Goal: Information Seeking & Learning: Learn about a topic

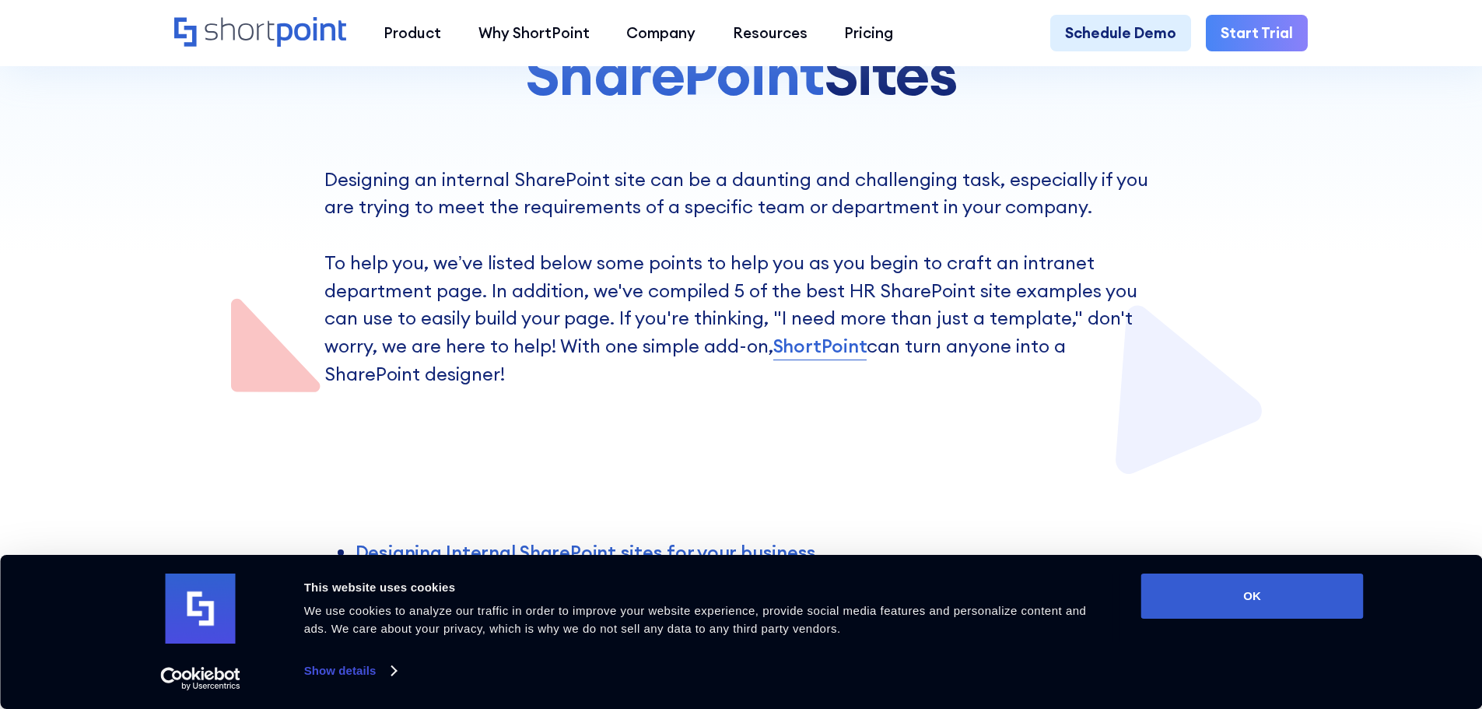
scroll to position [622, 0]
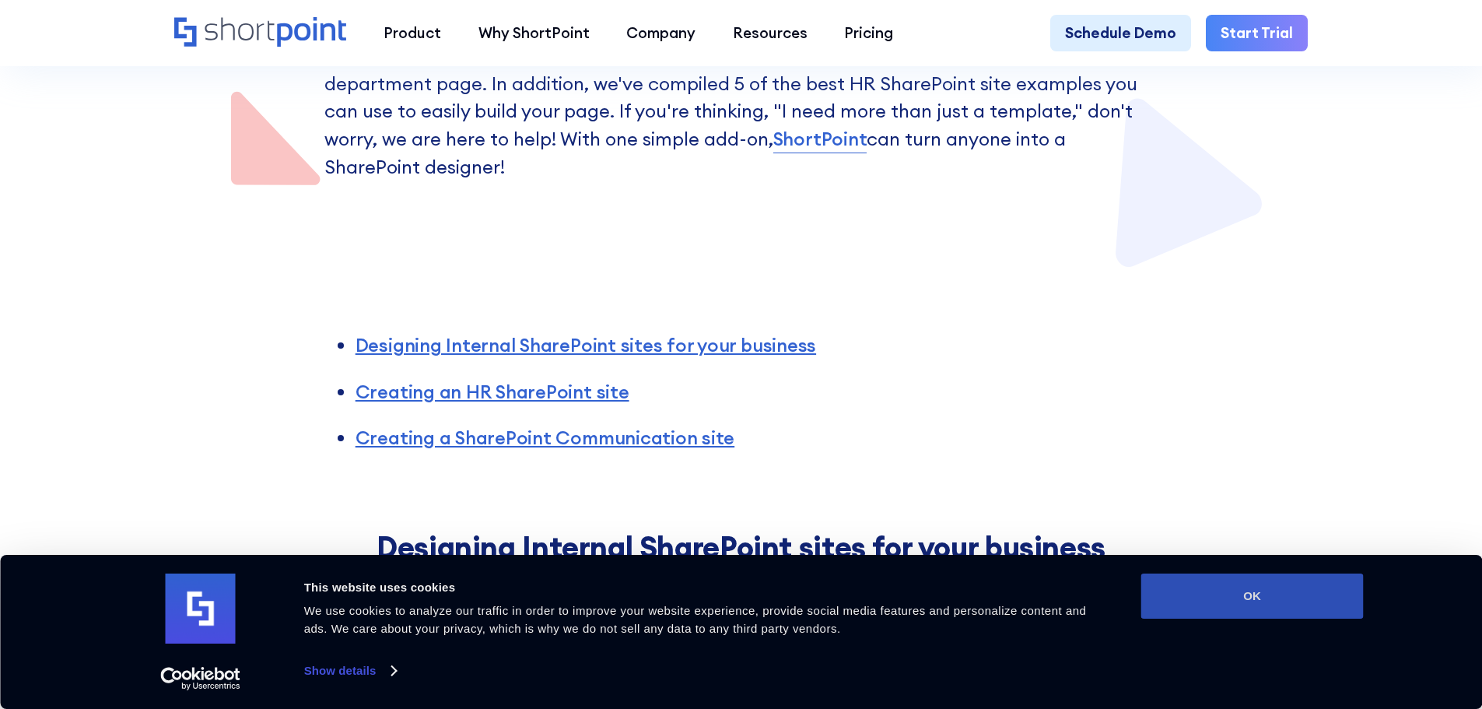
click at [1255, 602] on button "OK" at bounding box center [1252, 595] width 222 height 45
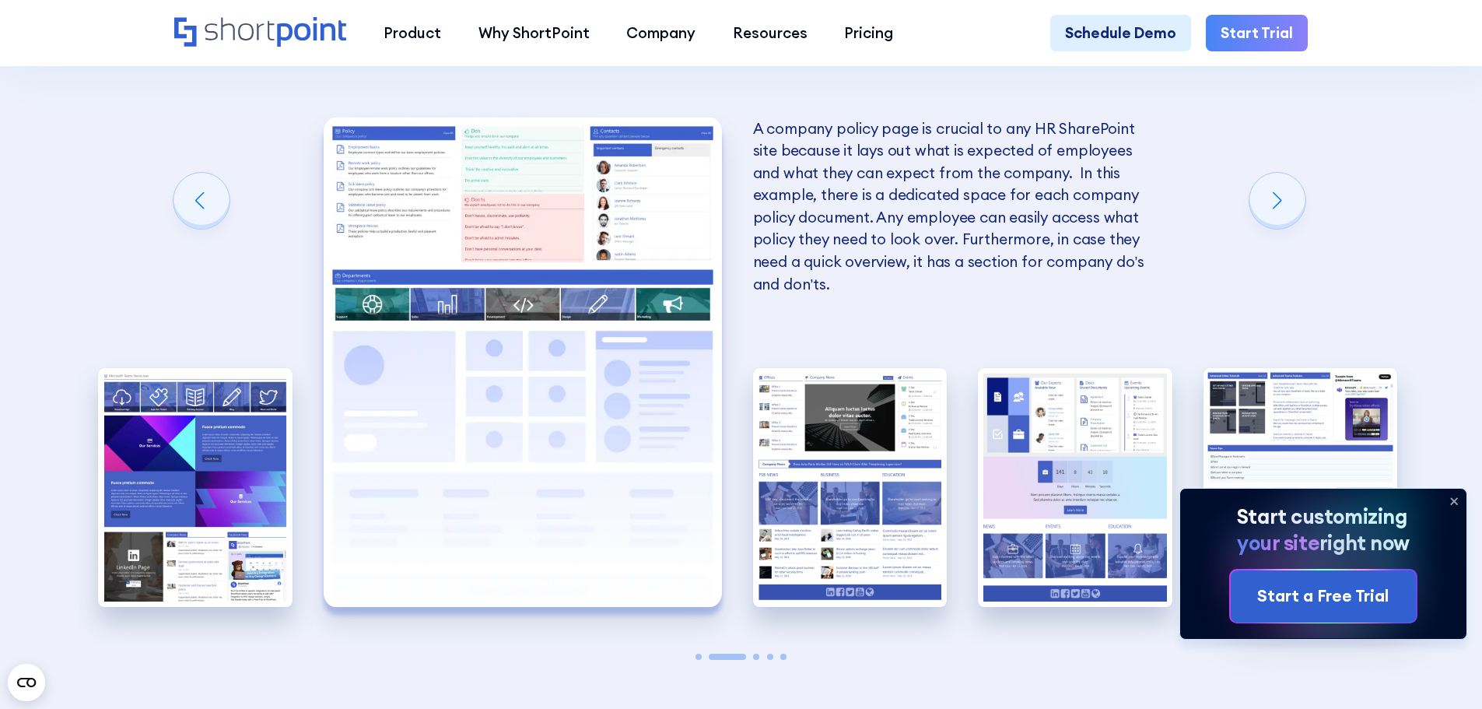
scroll to position [3267, 0]
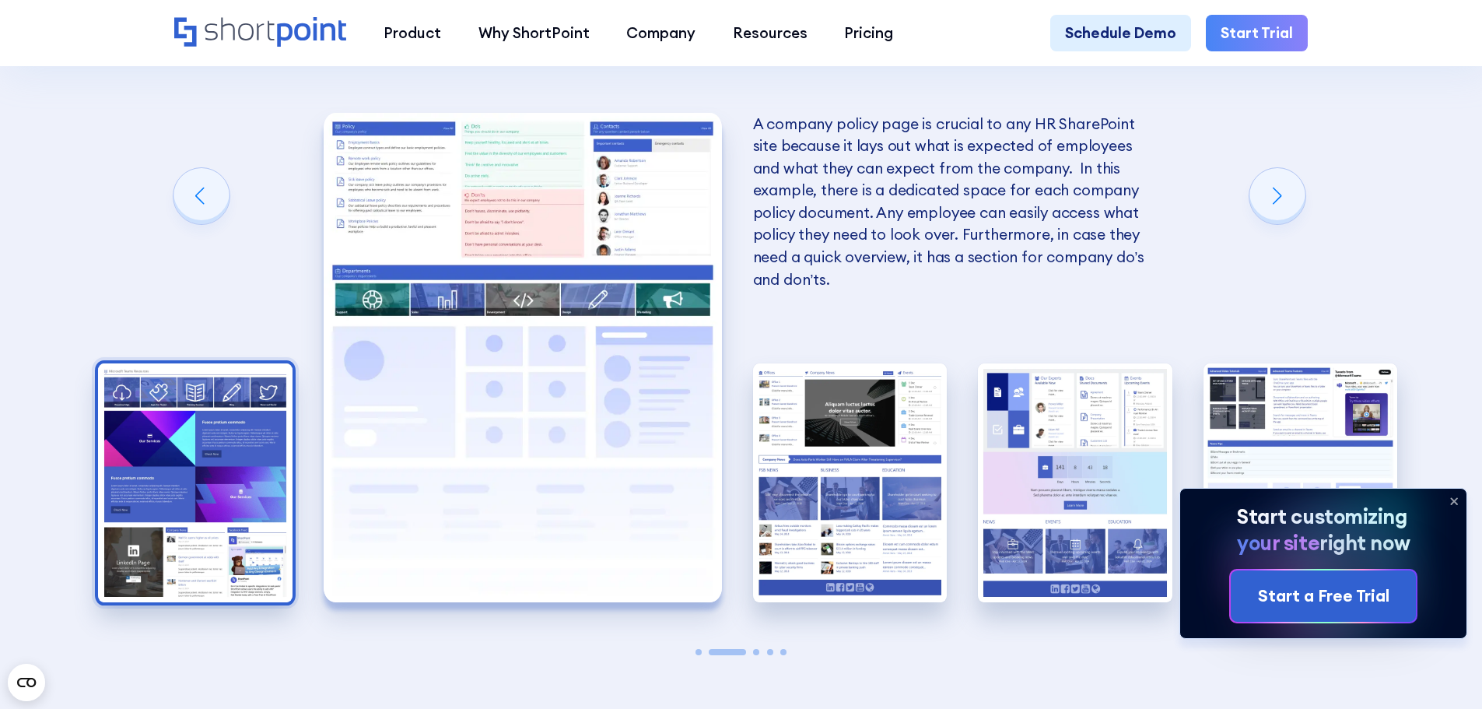
click at [222, 468] on img "1 / 5" at bounding box center [195, 482] width 194 height 239
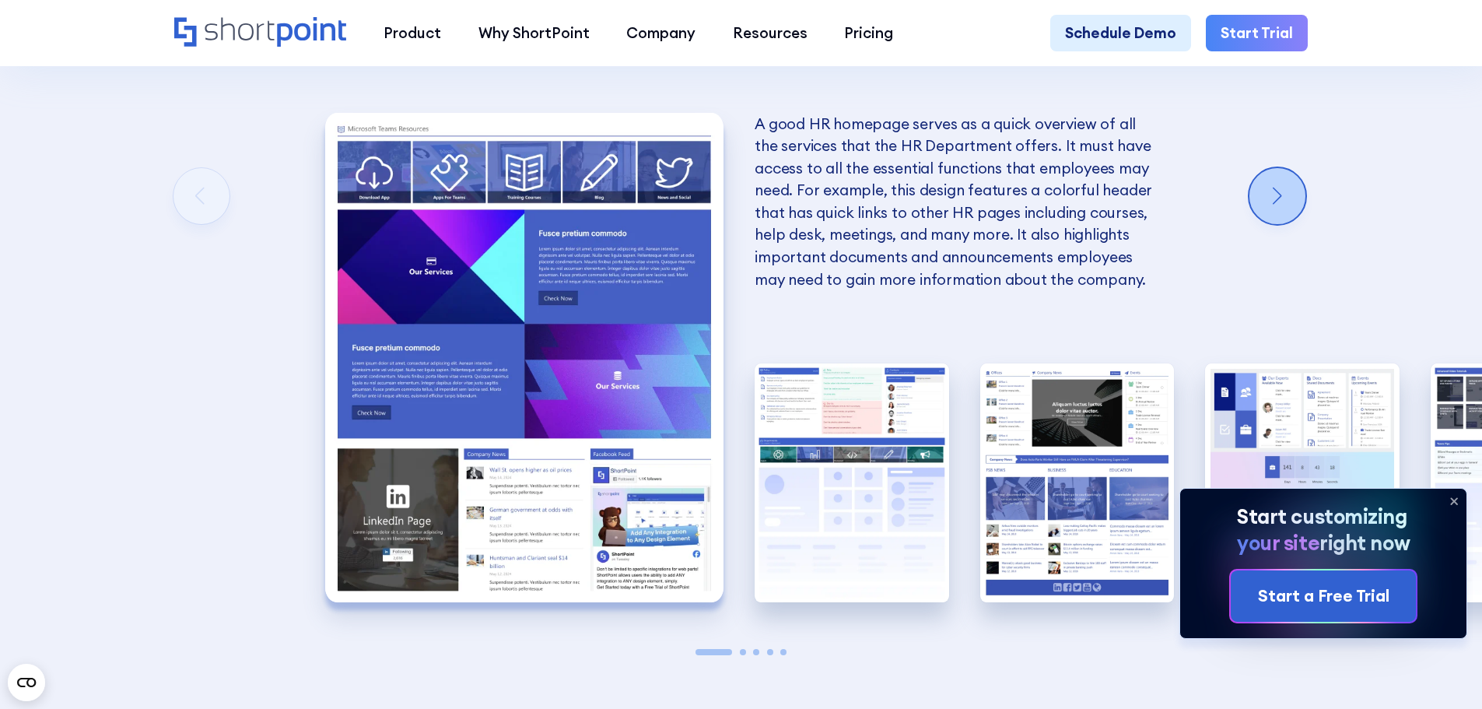
click at [1288, 224] on div "Next slide" at bounding box center [1277, 196] width 56 height 56
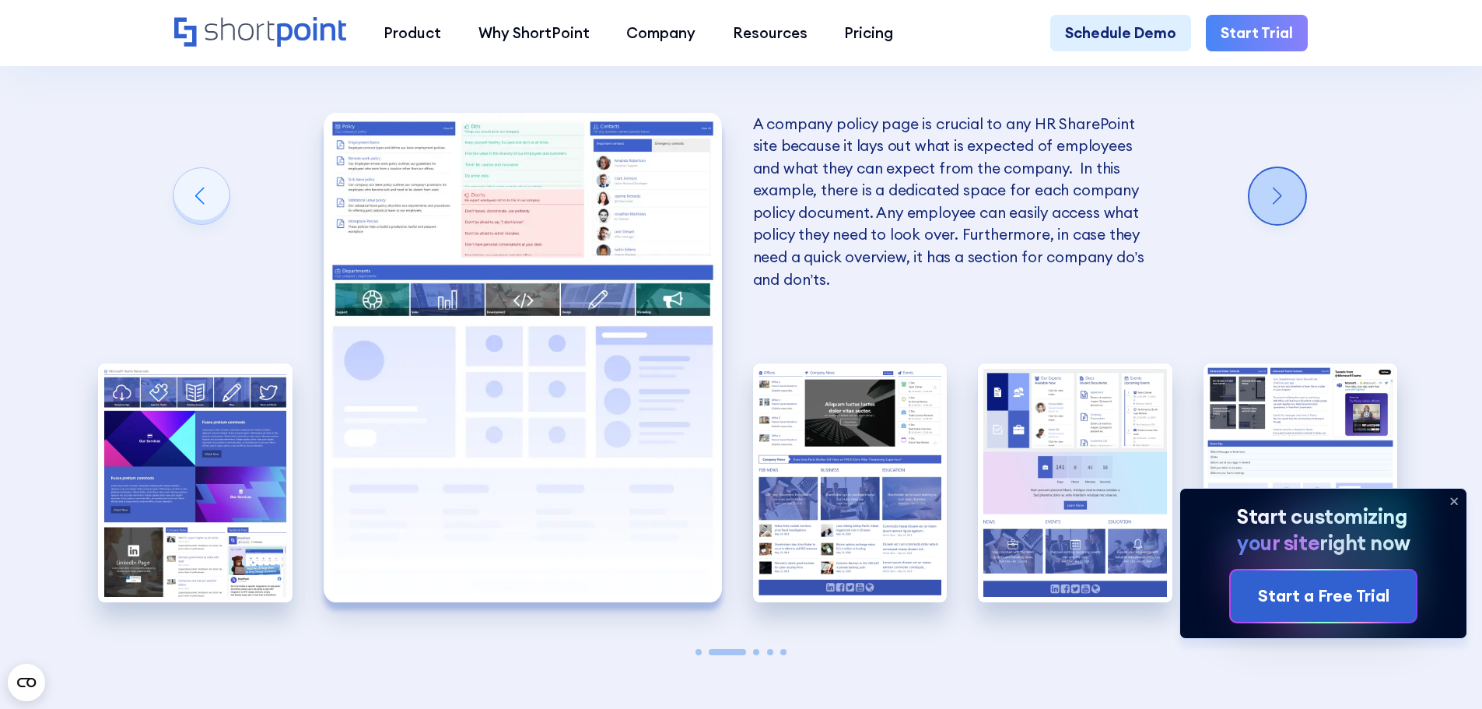
click at [1286, 222] on div "Next slide" at bounding box center [1277, 196] width 56 height 56
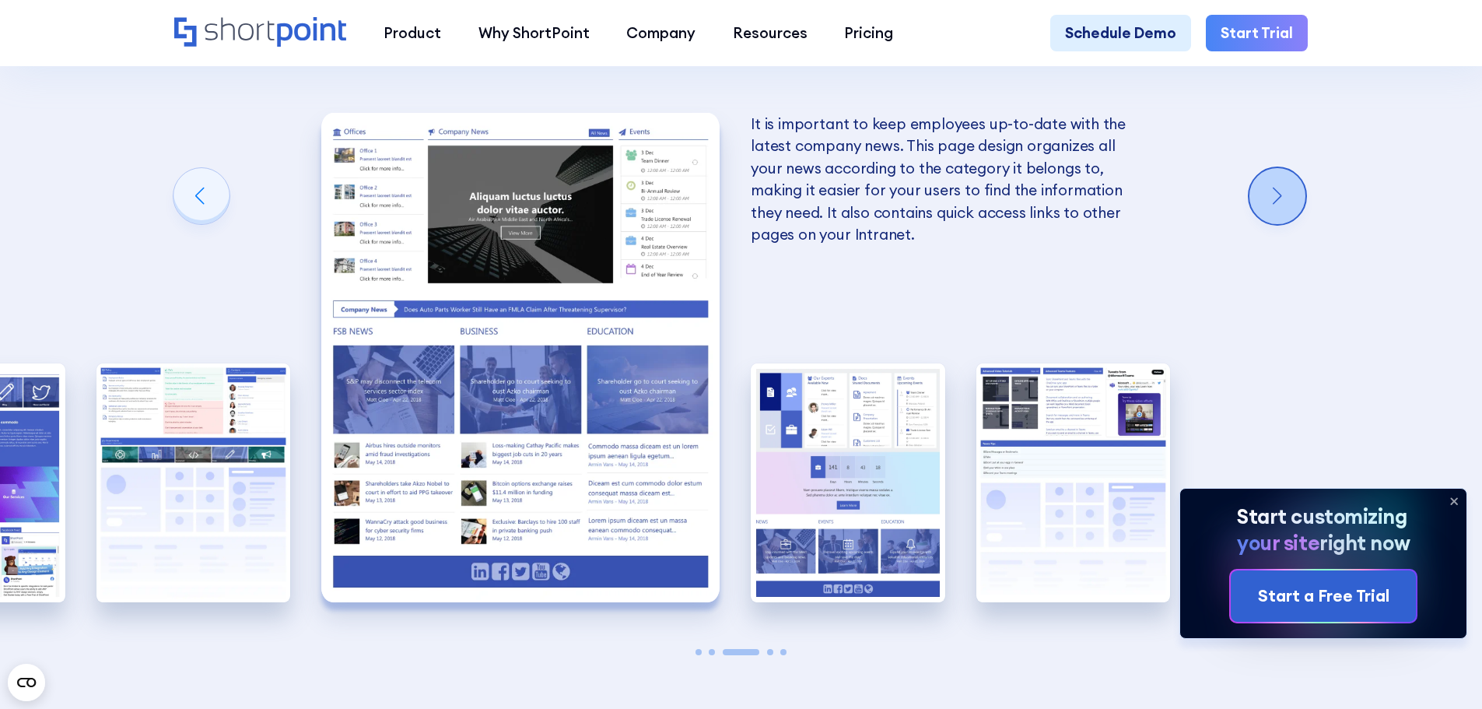
click at [1286, 222] on div "Next slide" at bounding box center [1277, 196] width 56 height 56
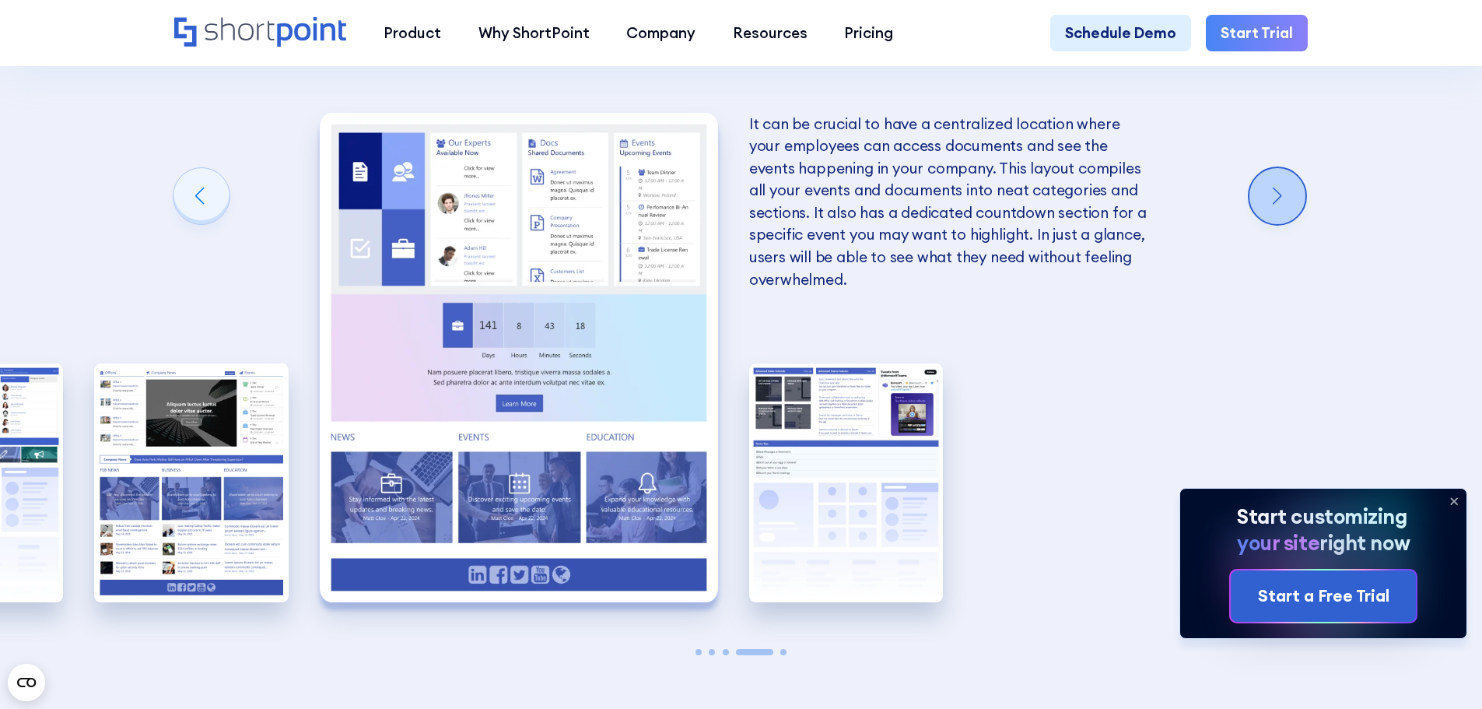
click at [1286, 222] on div "Next slide" at bounding box center [1277, 196] width 56 height 56
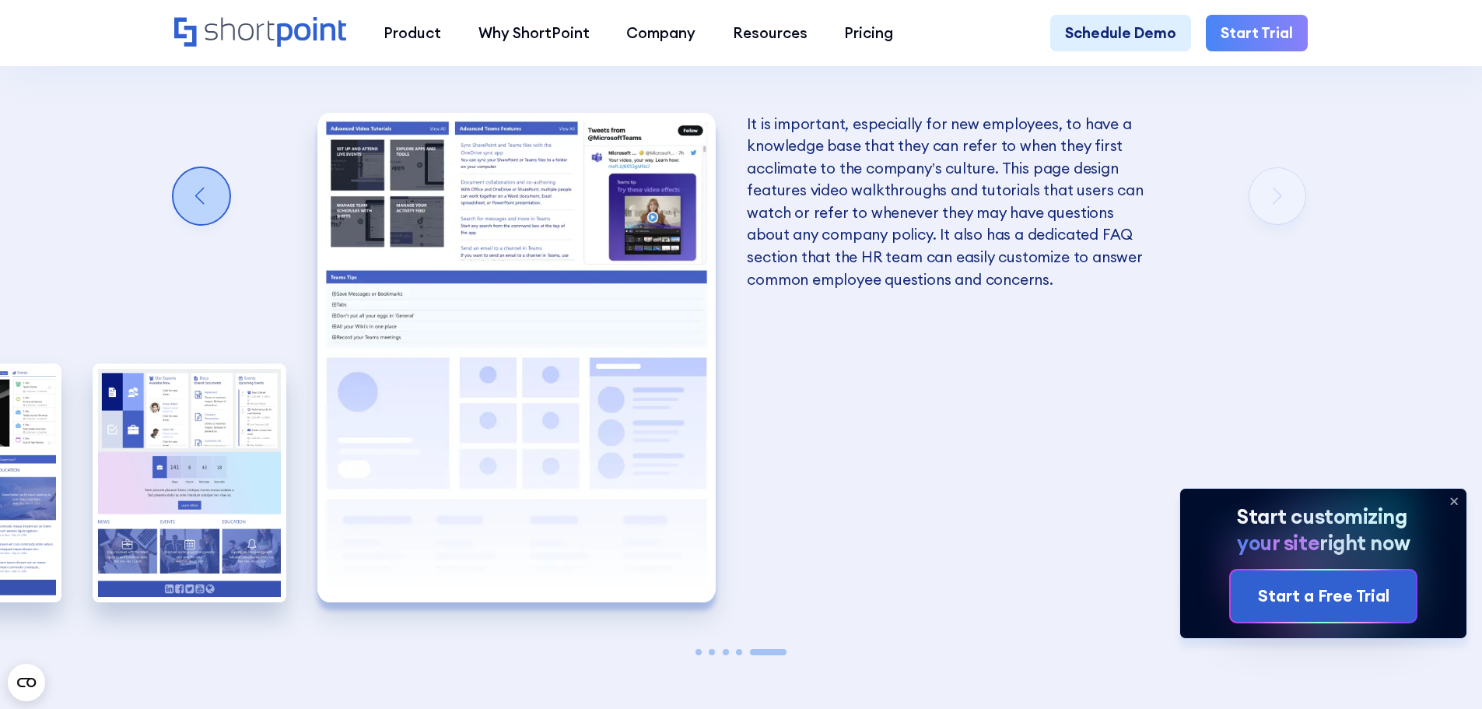
click at [210, 208] on div "Previous slide" at bounding box center [201, 196] width 56 height 56
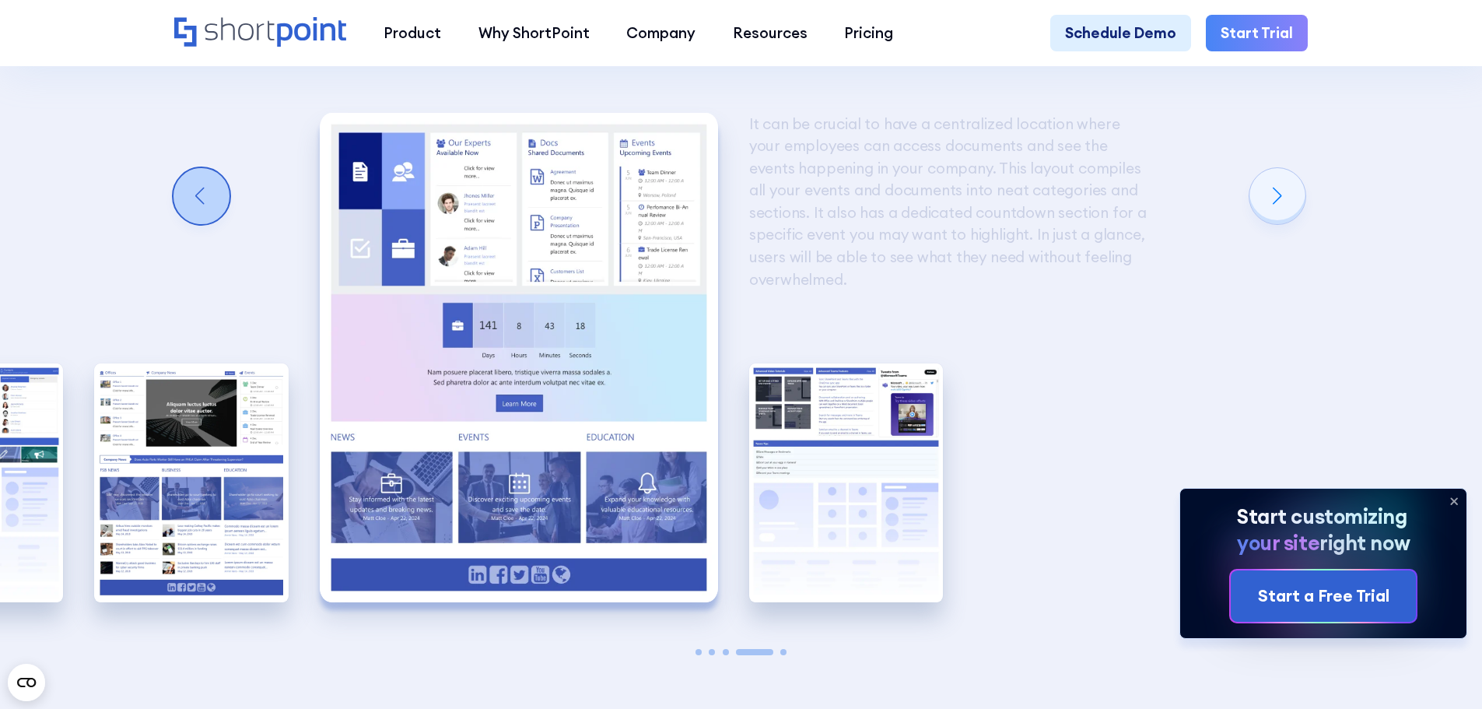
click at [210, 208] on div "Previous slide" at bounding box center [201, 196] width 56 height 56
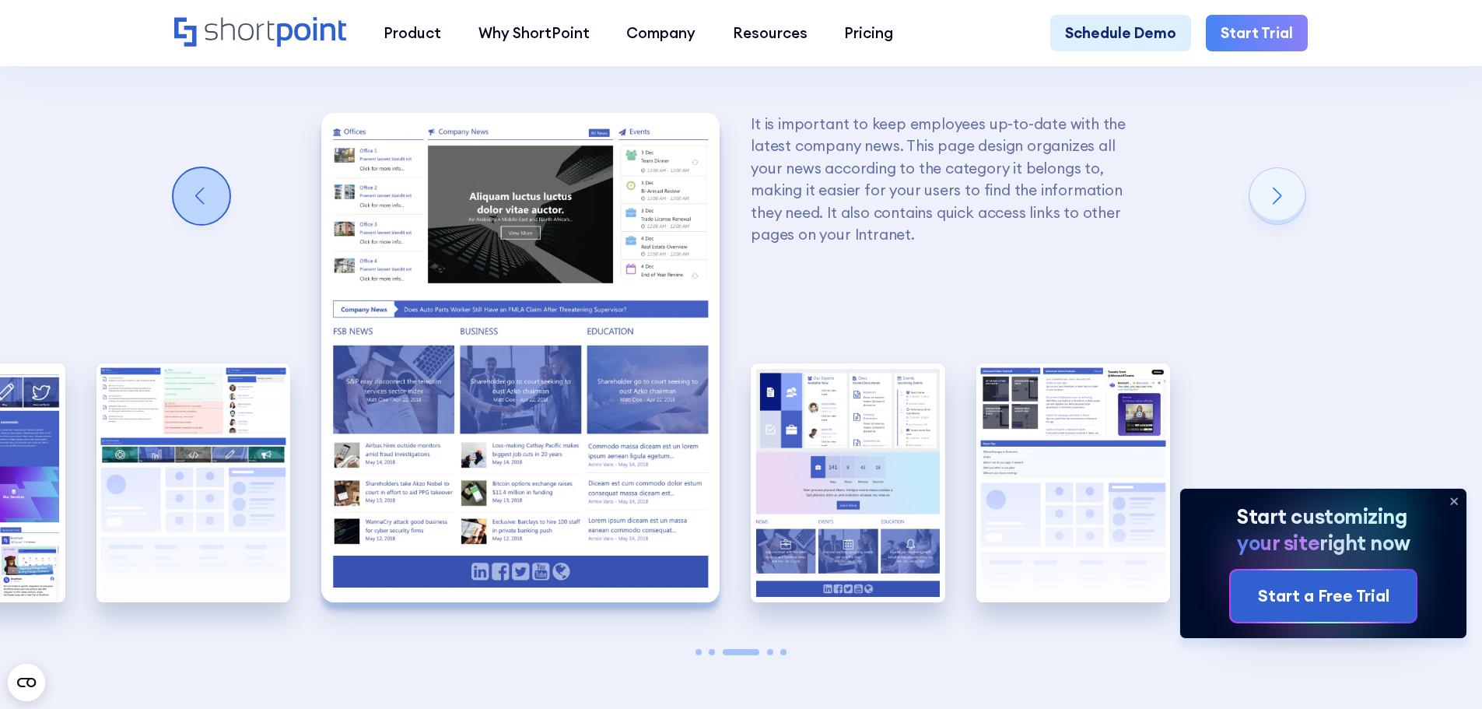
click at [210, 208] on div "Previous slide" at bounding box center [201, 196] width 56 height 56
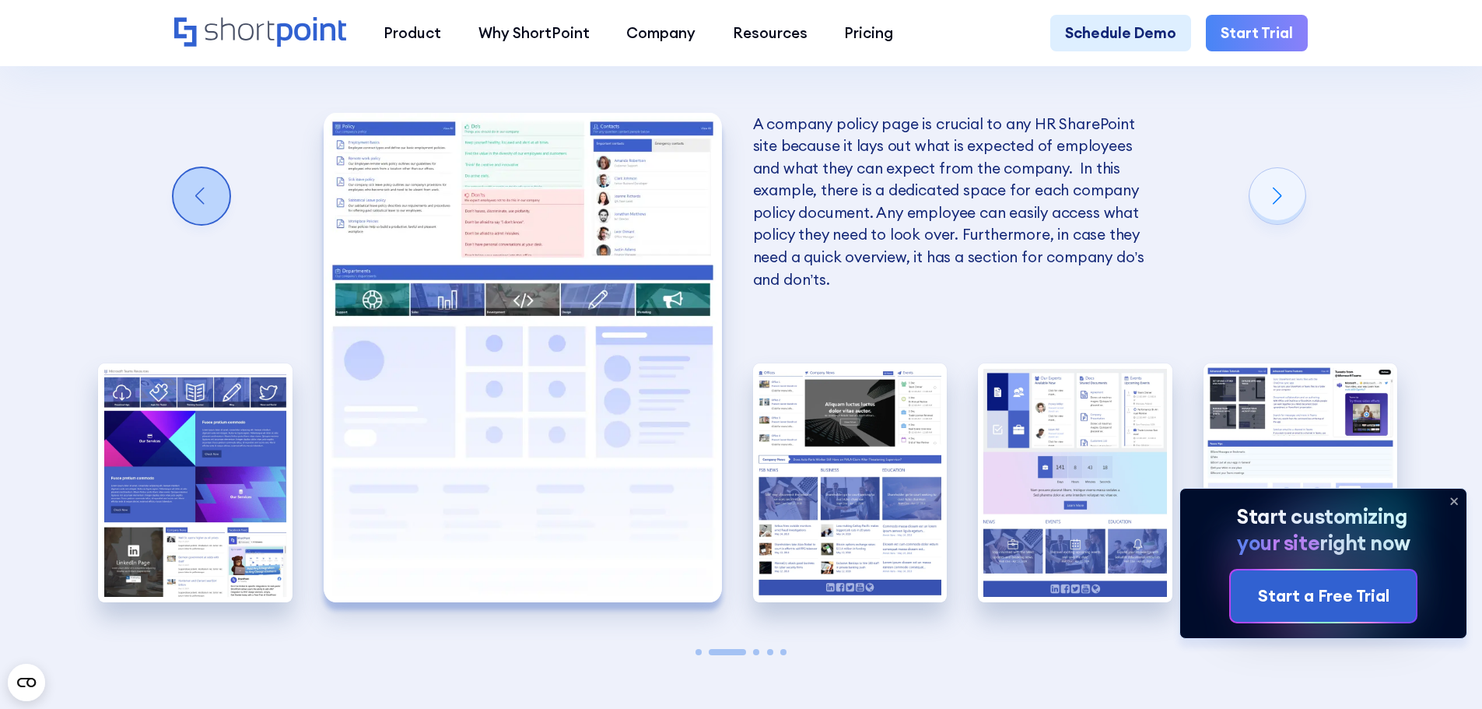
click at [210, 208] on div "Previous slide" at bounding box center [201, 196] width 56 height 56
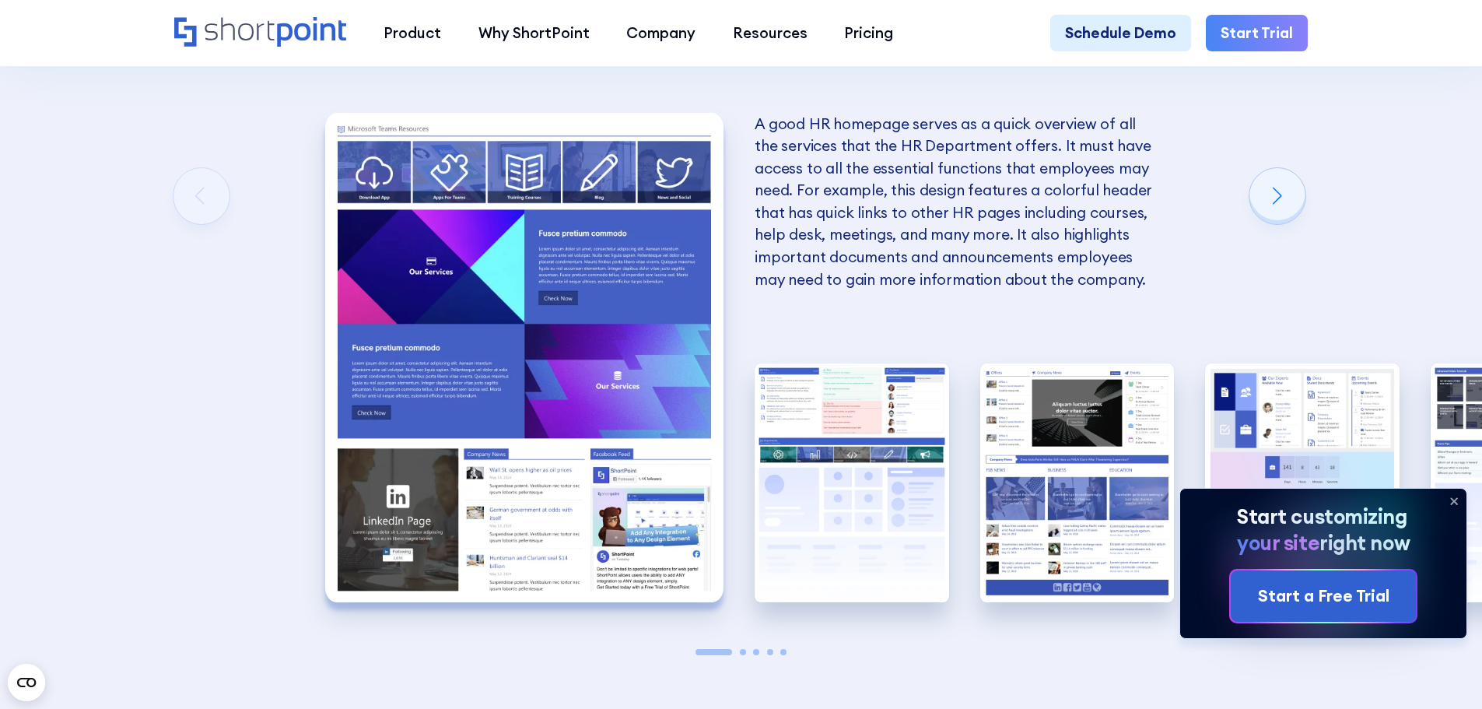
click at [1451, 499] on icon at bounding box center [1453, 500] width 25 height 25
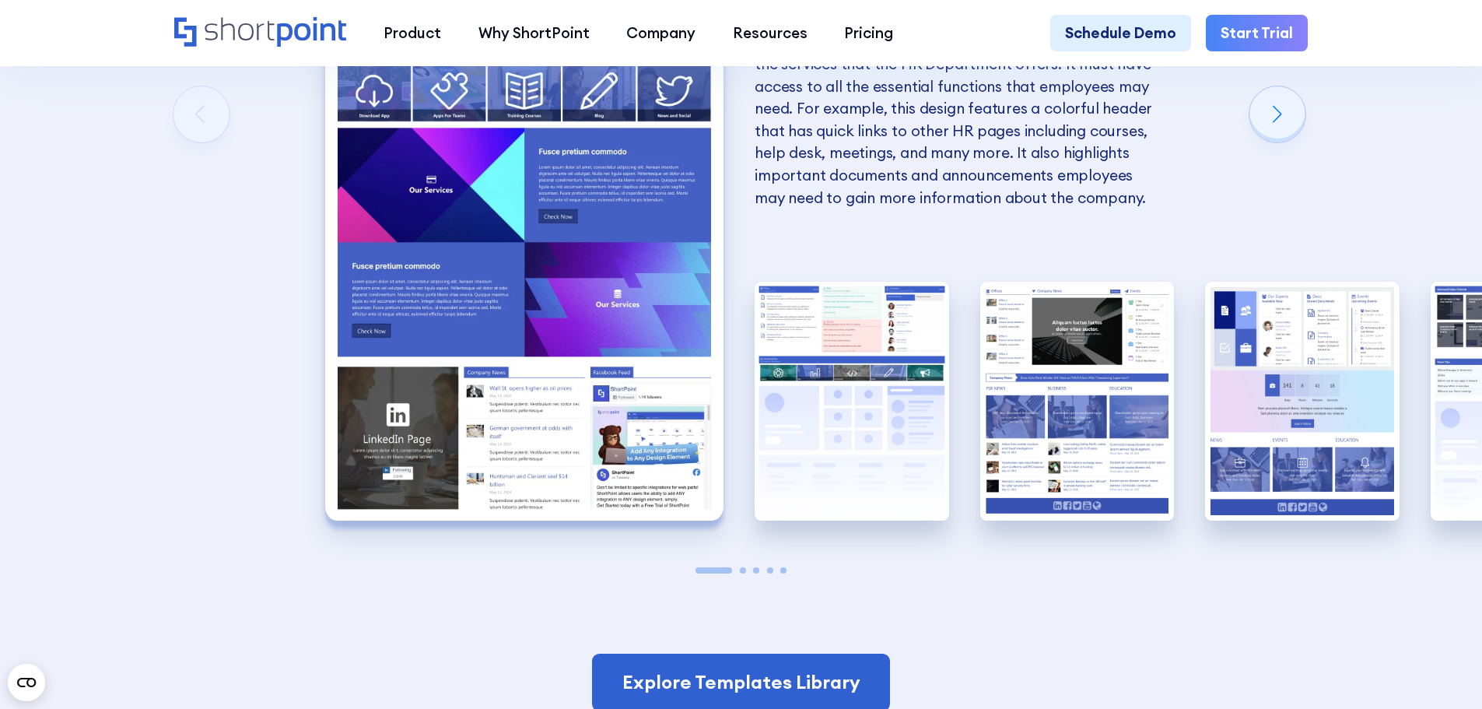
scroll to position [3345, 0]
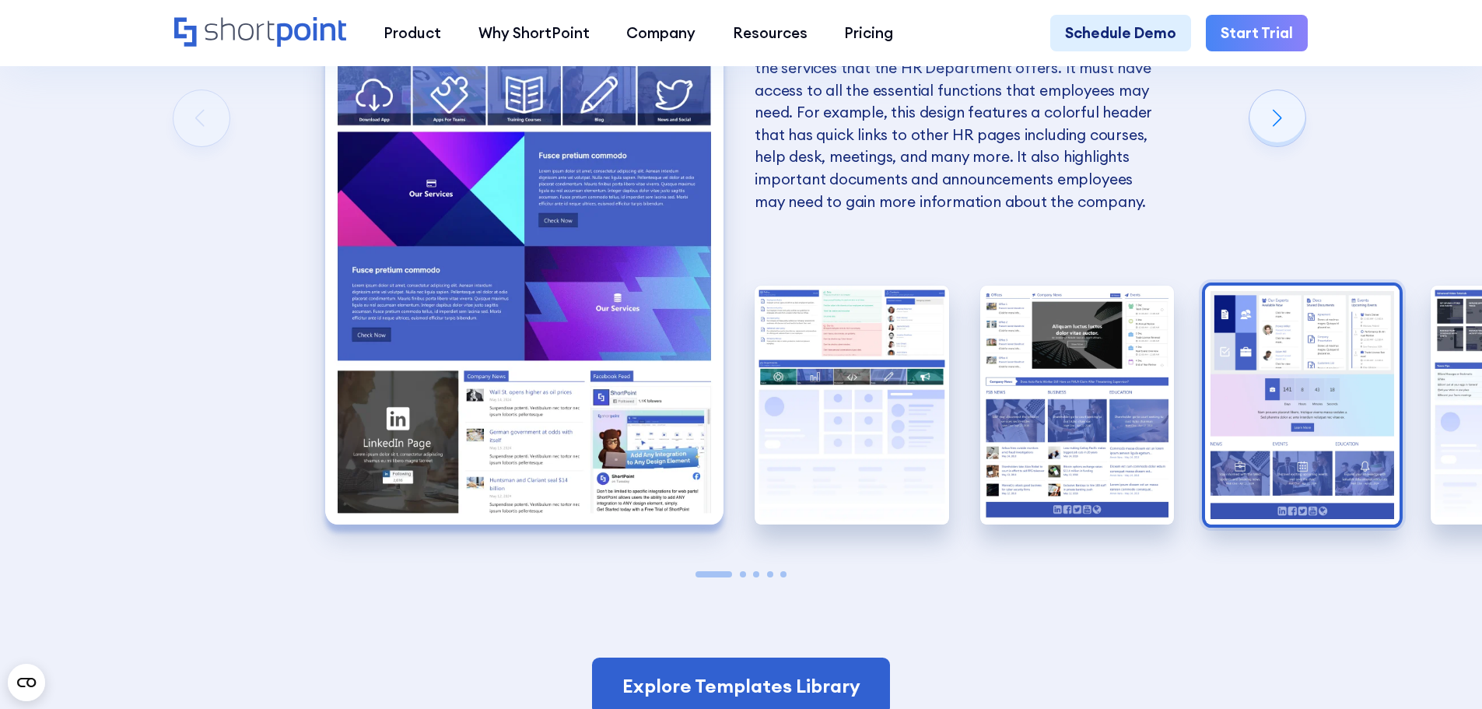
click at [1304, 473] on img "4 / 5" at bounding box center [1302, 404] width 194 height 239
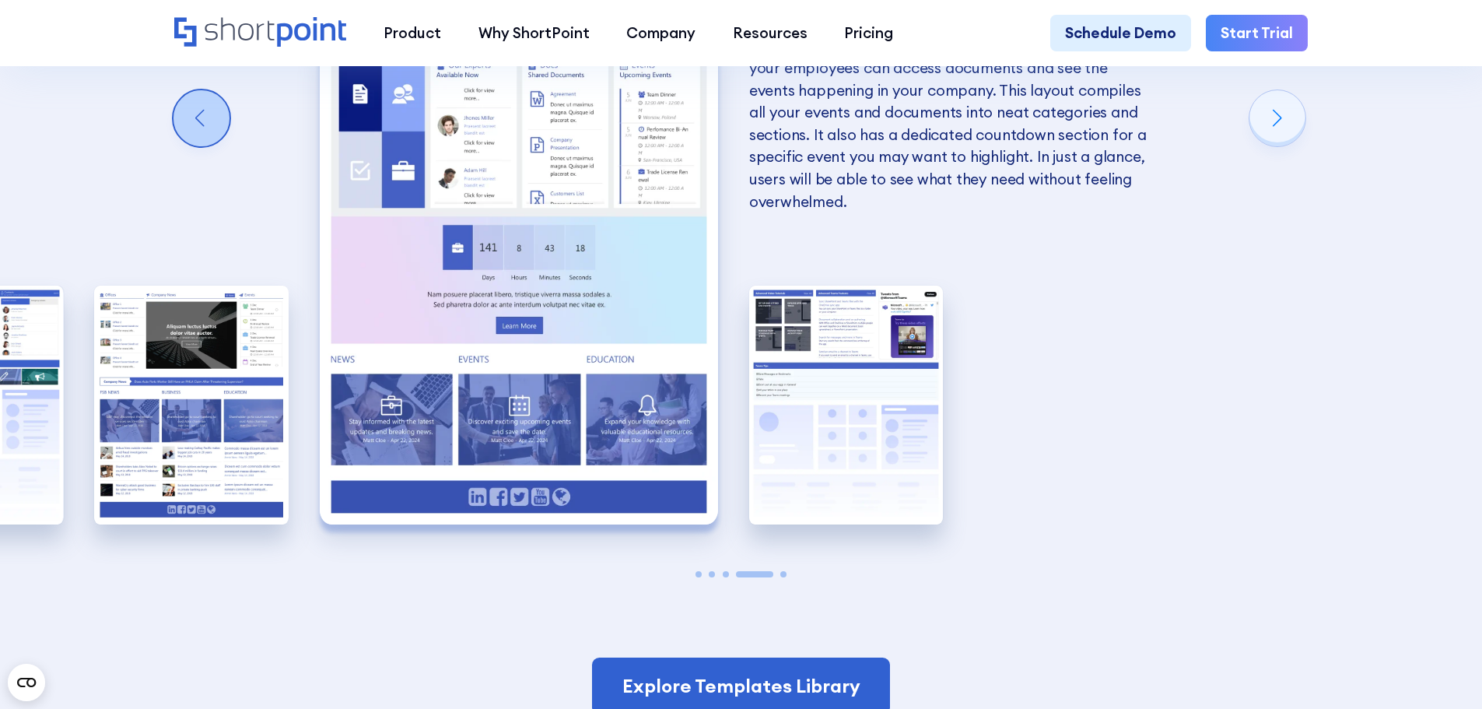
click at [191, 145] on div "Previous slide" at bounding box center [201, 118] width 56 height 56
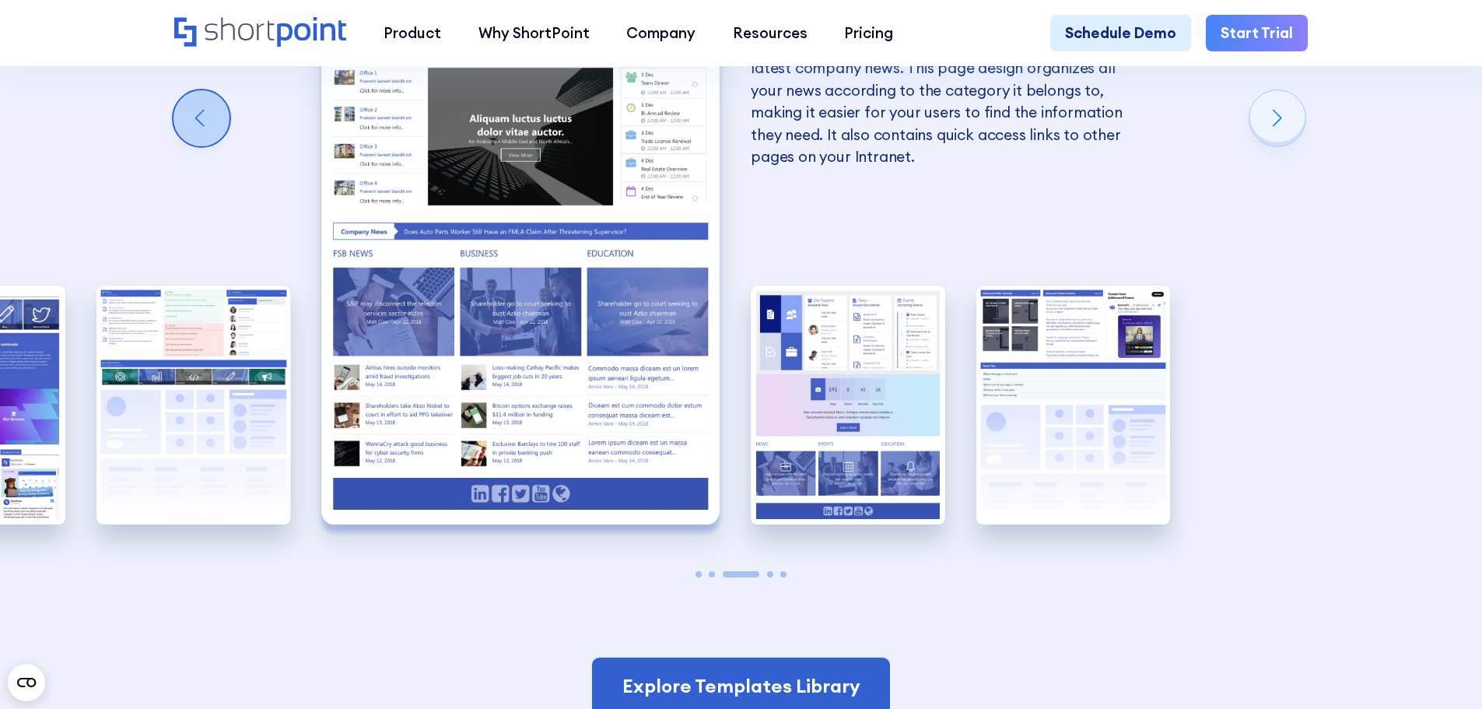
click at [184, 146] on div "Previous slide" at bounding box center [201, 118] width 56 height 56
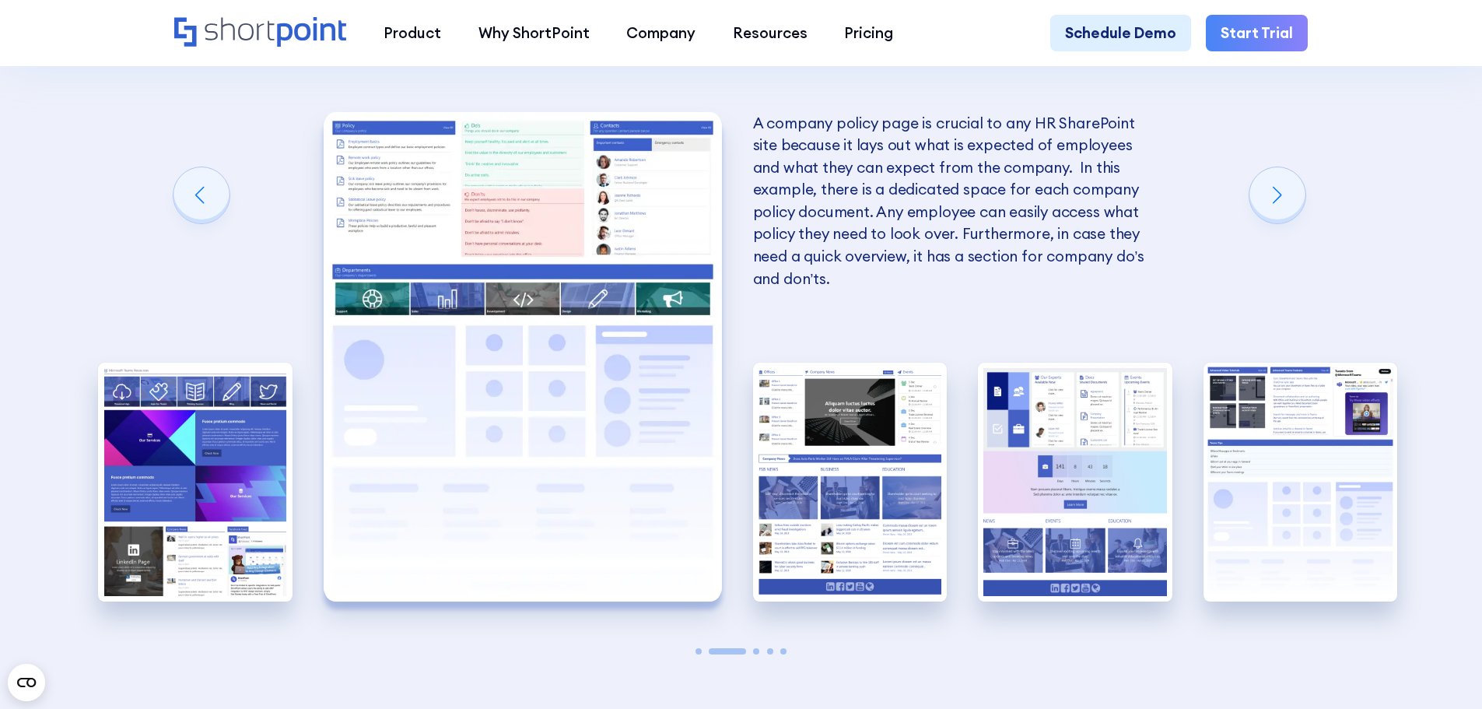
scroll to position [3267, 0]
click at [198, 219] on div "Previous slide" at bounding box center [201, 196] width 56 height 56
